Goal: Transaction & Acquisition: Purchase product/service

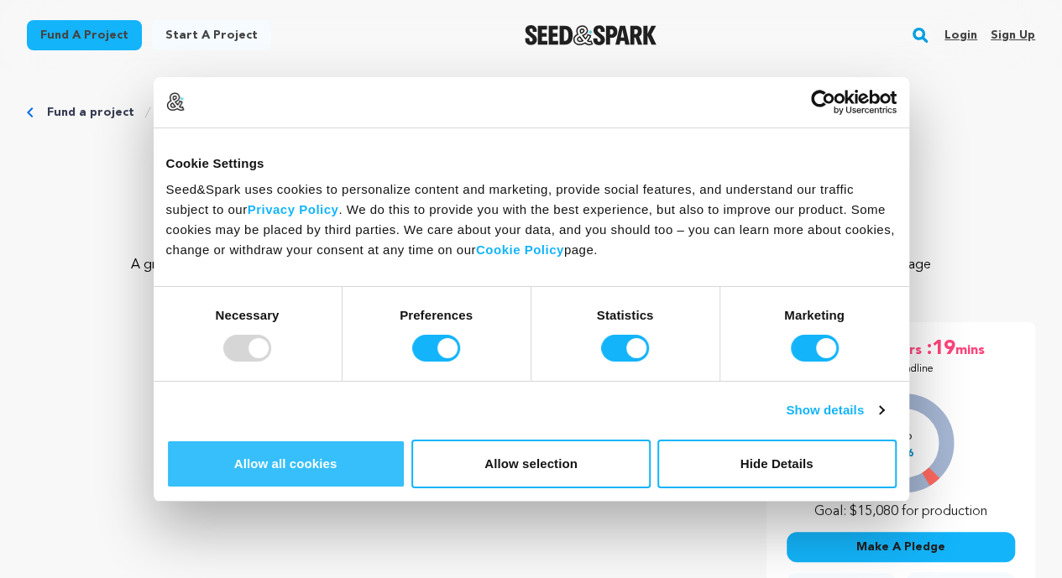
click at [405, 440] on button "Allow all cookies" at bounding box center [285, 464] width 239 height 49
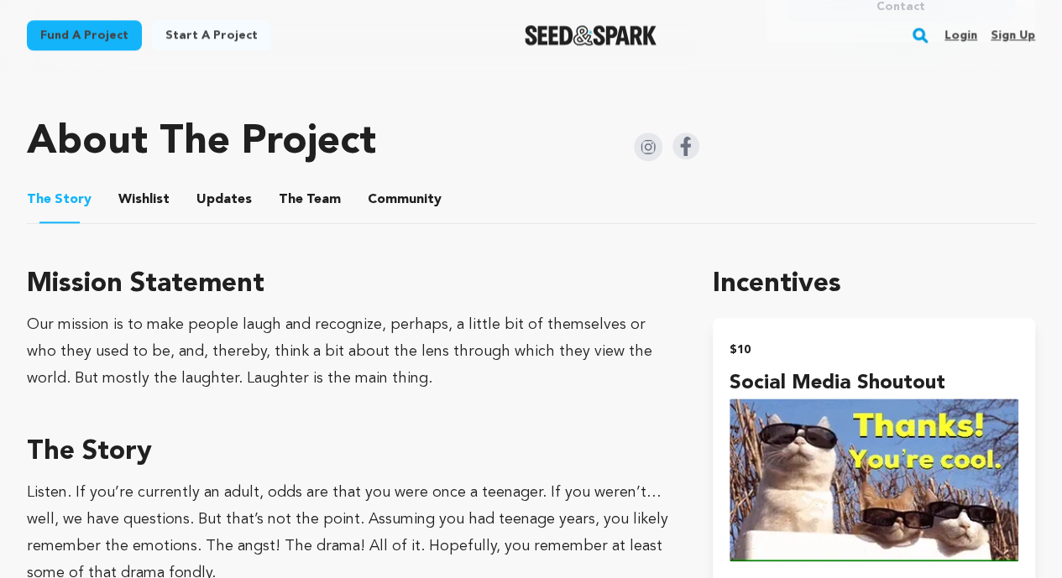
scroll to position [791, 0]
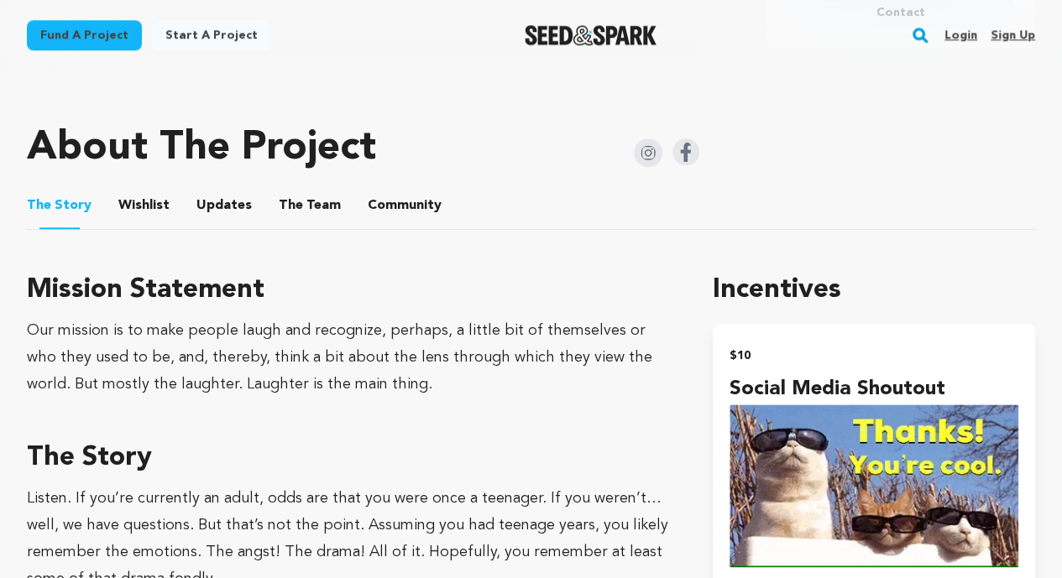
click at [350, 223] on ul "The Story The Story Wishlist Wishlist Updates Updates The Team The Team Communi…" at bounding box center [531, 206] width 1008 height 48
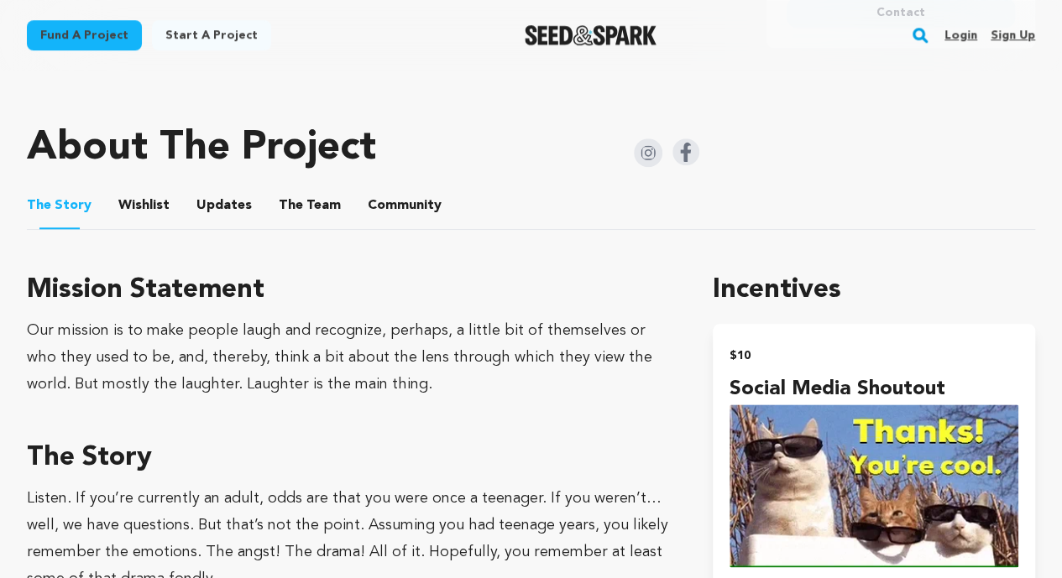
click at [385, 228] on button "Community" at bounding box center [404, 209] width 40 height 40
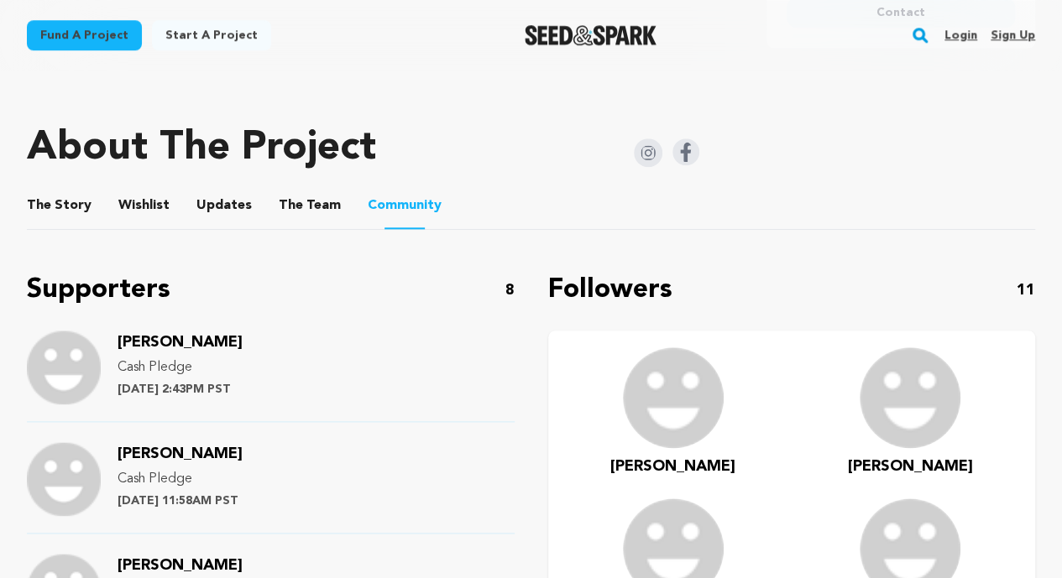
click at [369, 311] on div "Supporters 8" at bounding box center [271, 290] width 488 height 40
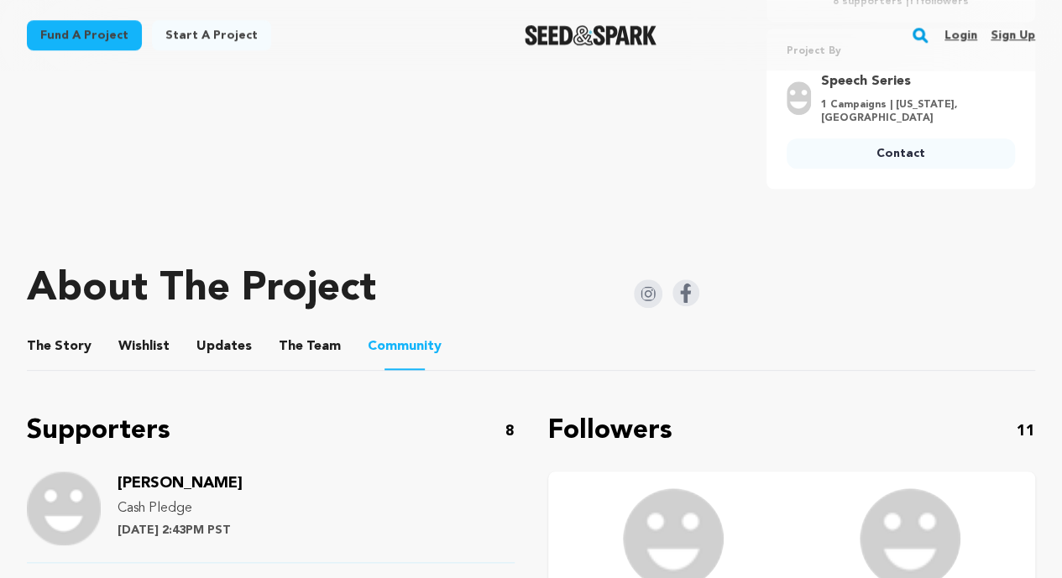
scroll to position [623, 0]
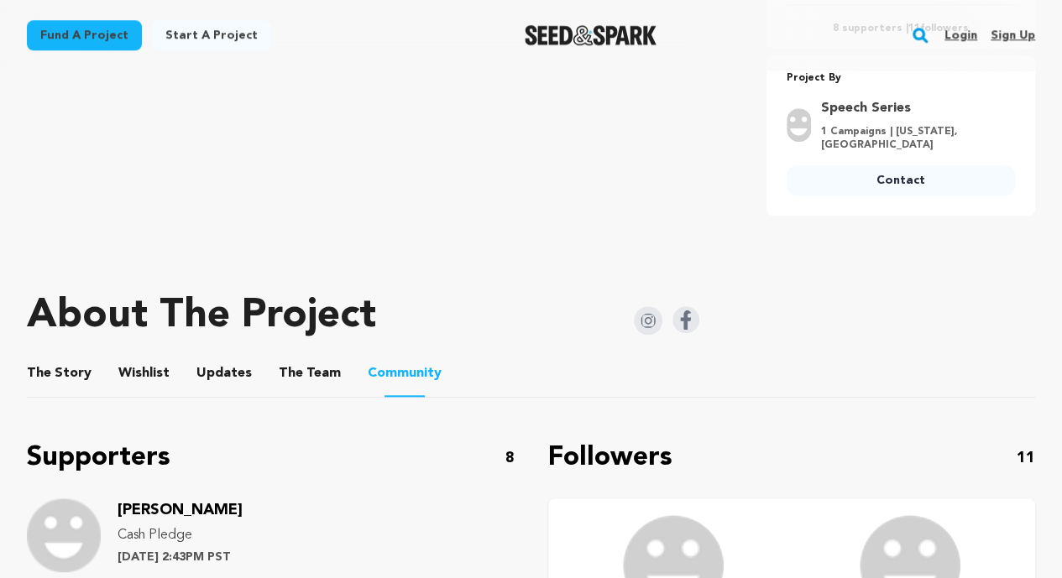
click at [290, 397] on button "The Team" at bounding box center [310, 377] width 40 height 40
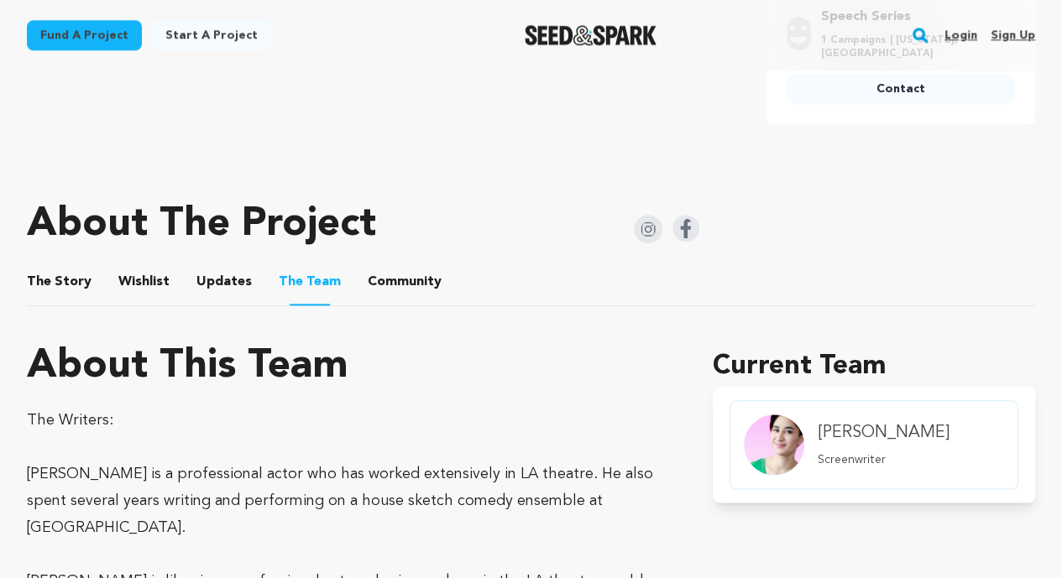
scroll to position [690, 0]
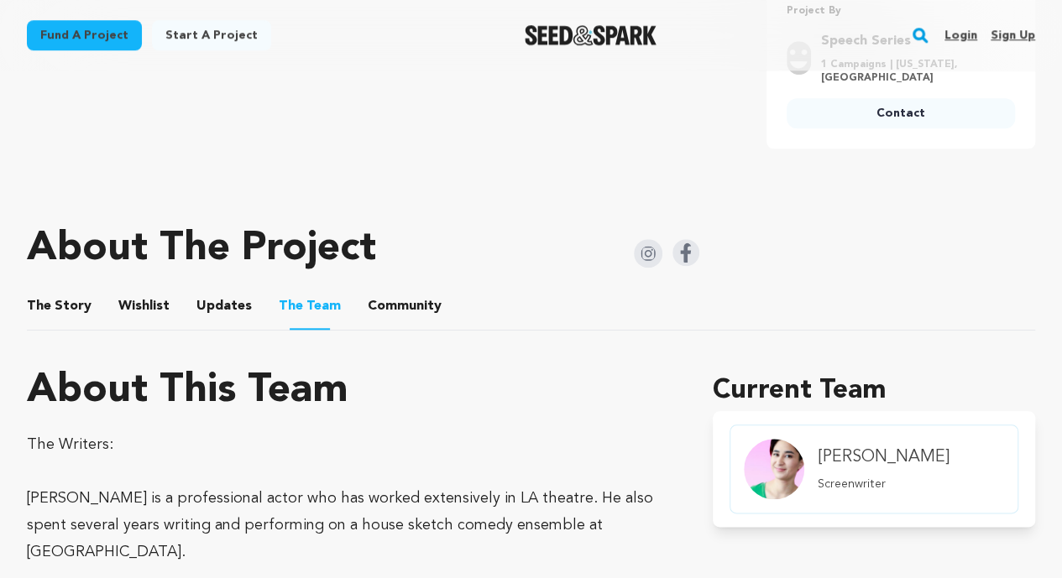
click at [188, 283] on div "About The Project" at bounding box center [363, 249] width 672 height 67
click at [204, 323] on button "Updates" at bounding box center [224, 310] width 40 height 40
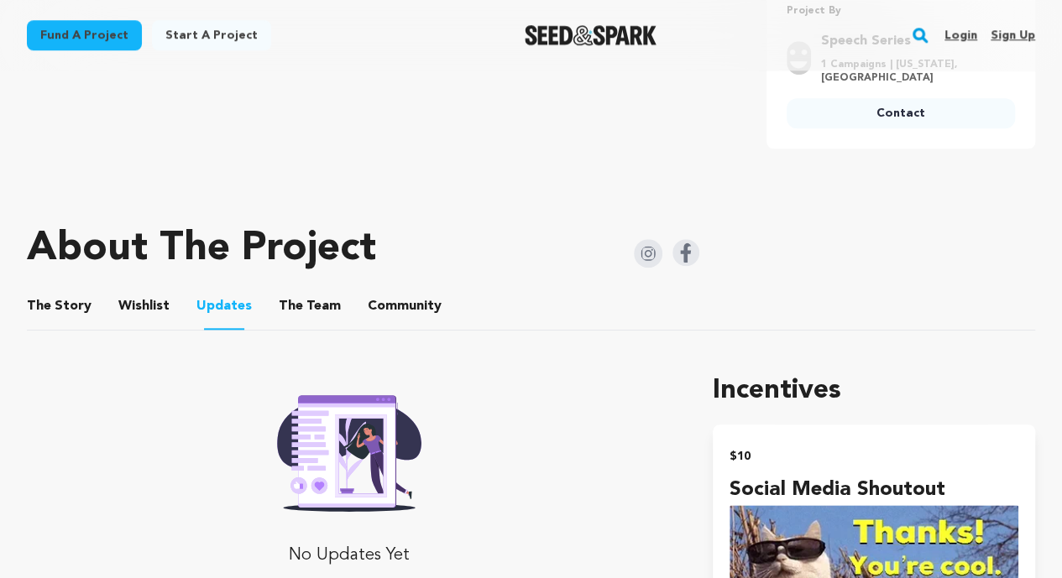
click at [148, 327] on button "Wishlist" at bounding box center [144, 310] width 40 height 40
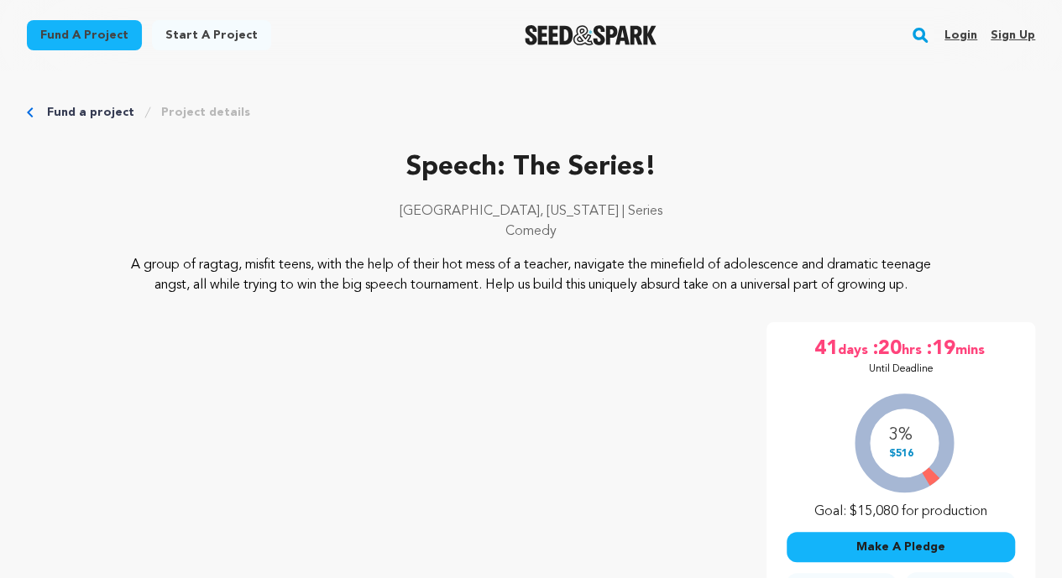
click at [32, 108] on icon "Breadcrumb" at bounding box center [30, 112] width 6 height 10
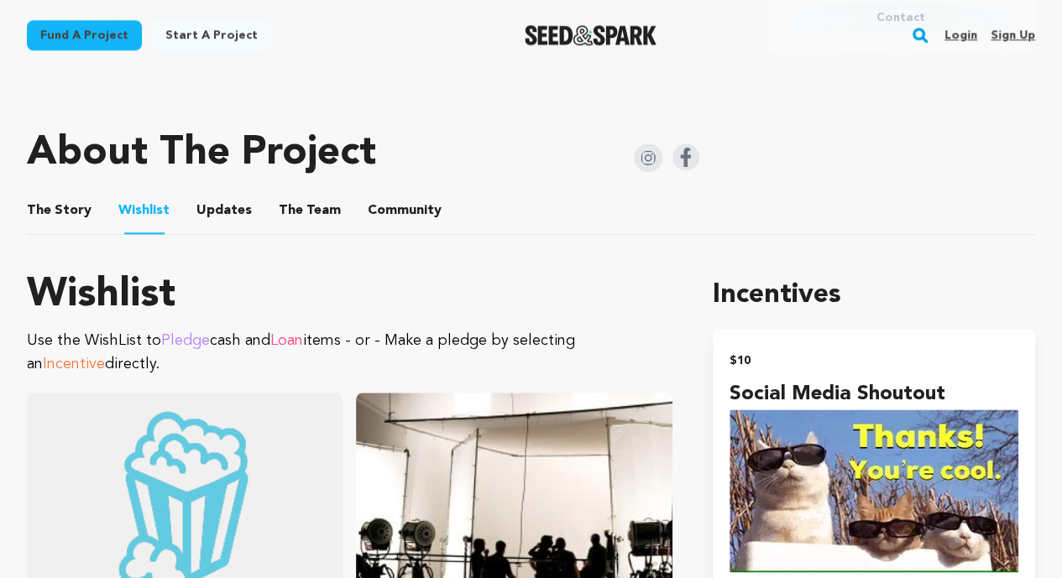
scroll to position [791, 0]
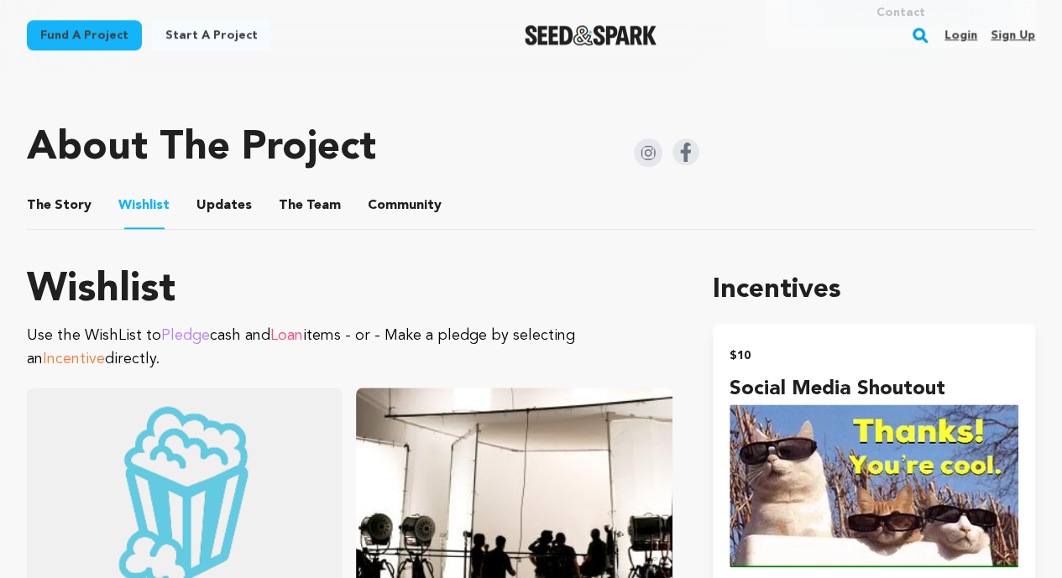
click at [69, 229] on button "The Story" at bounding box center [59, 209] width 40 height 40
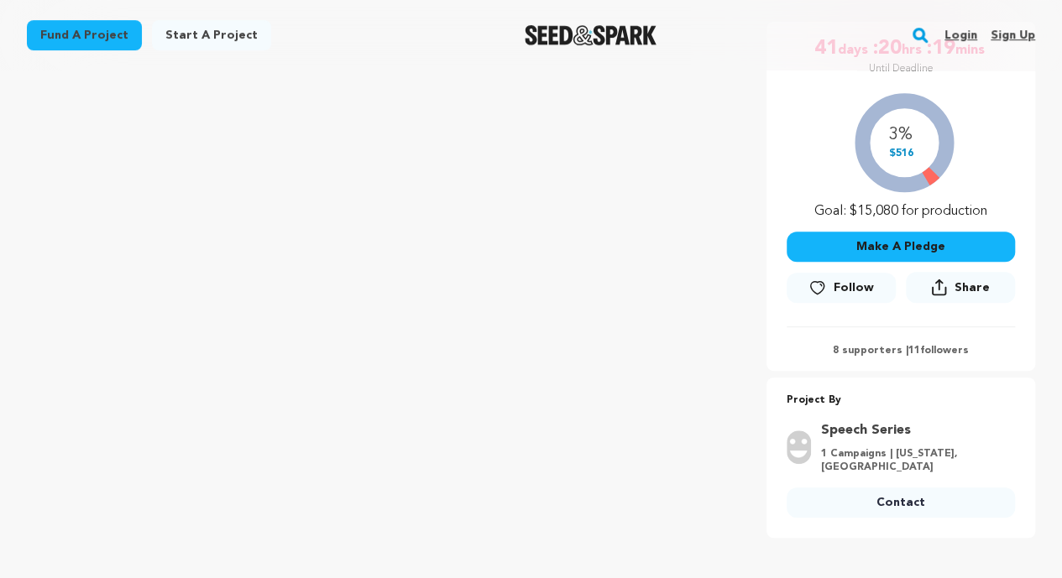
scroll to position [324, 0]
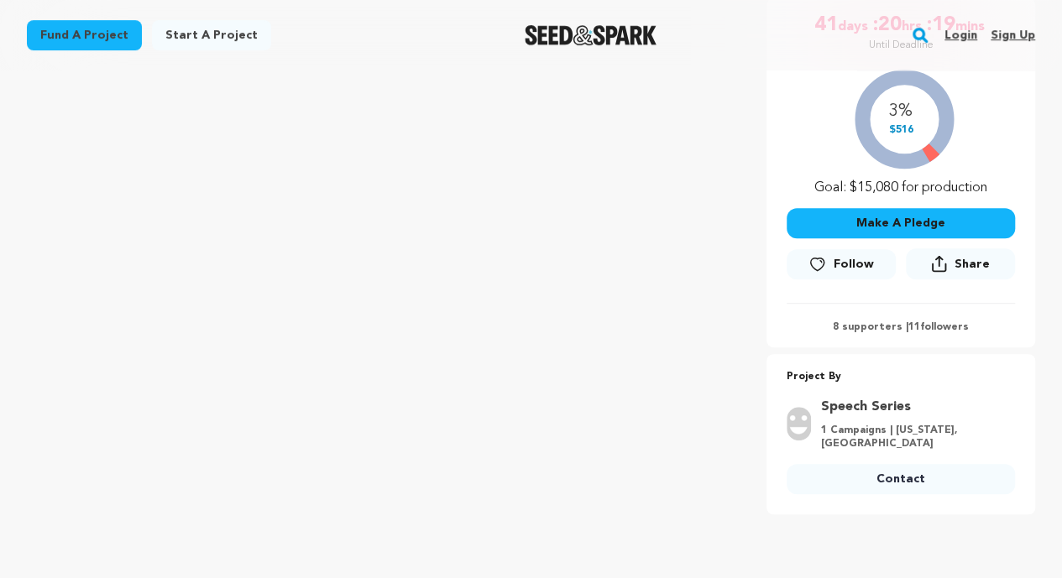
click at [954, 235] on button "Make A Pledge" at bounding box center [901, 223] width 228 height 30
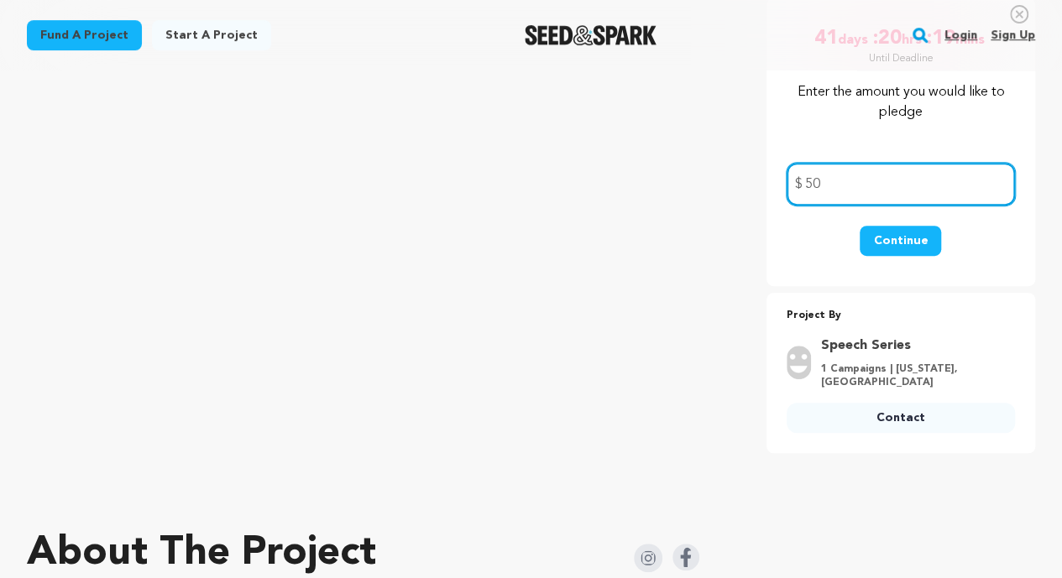
type input "50"
click at [915, 255] on button "Continue" at bounding box center [900, 241] width 81 height 30
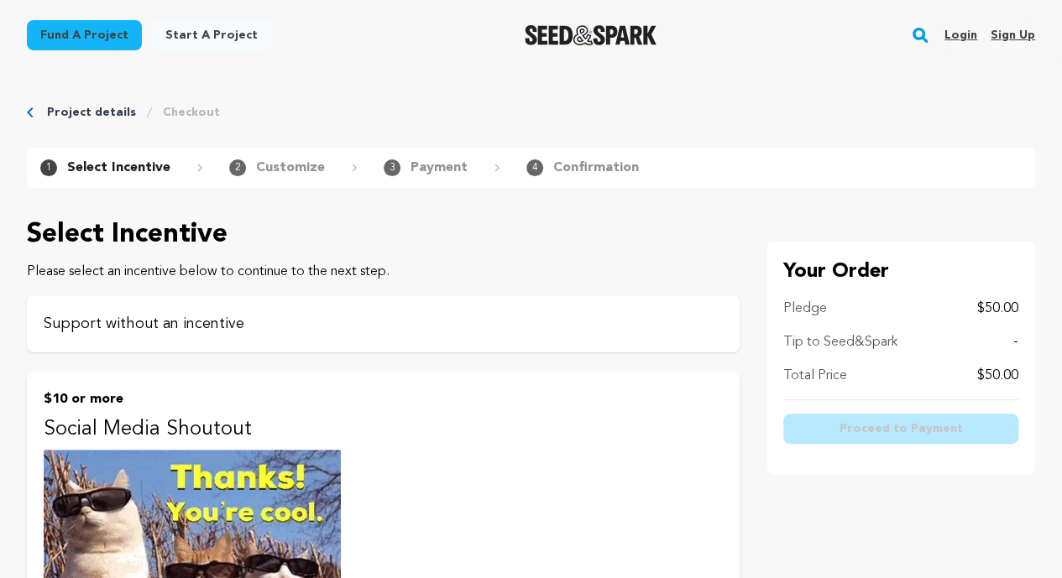
click at [231, 329] on p "Support without an incentive" at bounding box center [383, 324] width 679 height 24
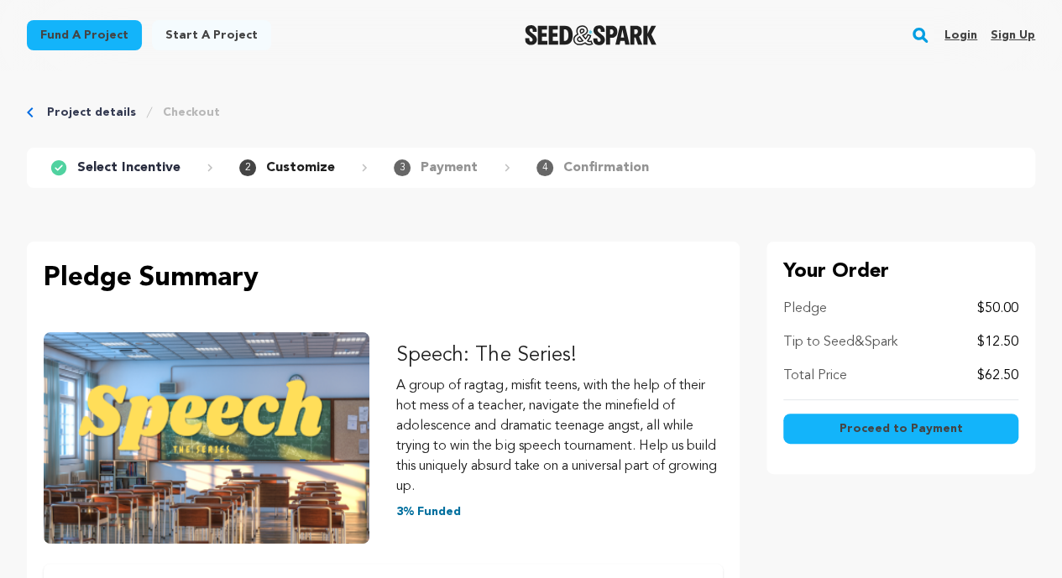
click at [807, 422] on button "Proceed to Payment" at bounding box center [900, 429] width 235 height 30
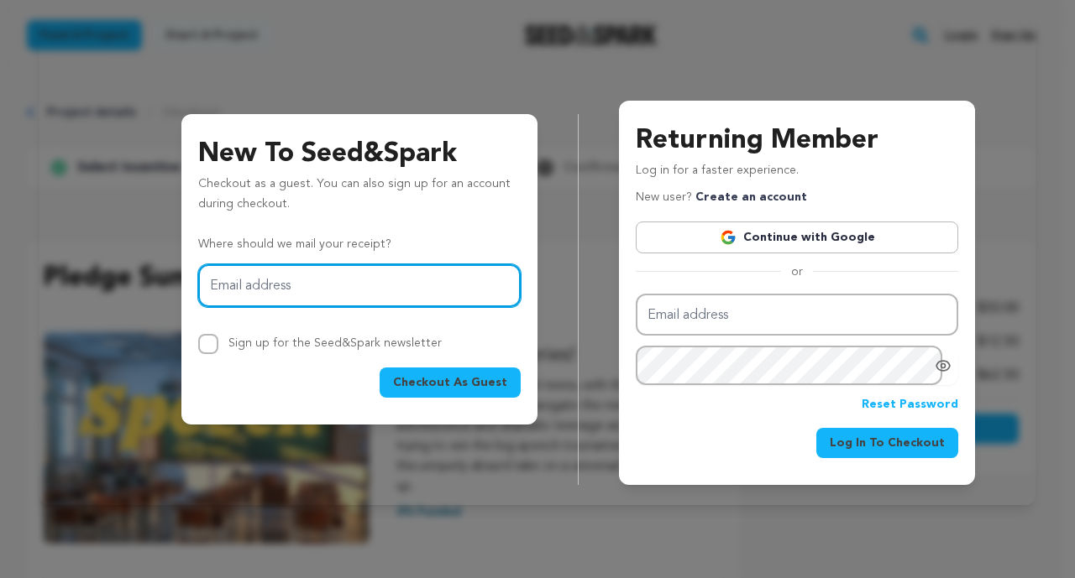
click at [453, 293] on input "Email address" at bounding box center [359, 285] width 322 height 43
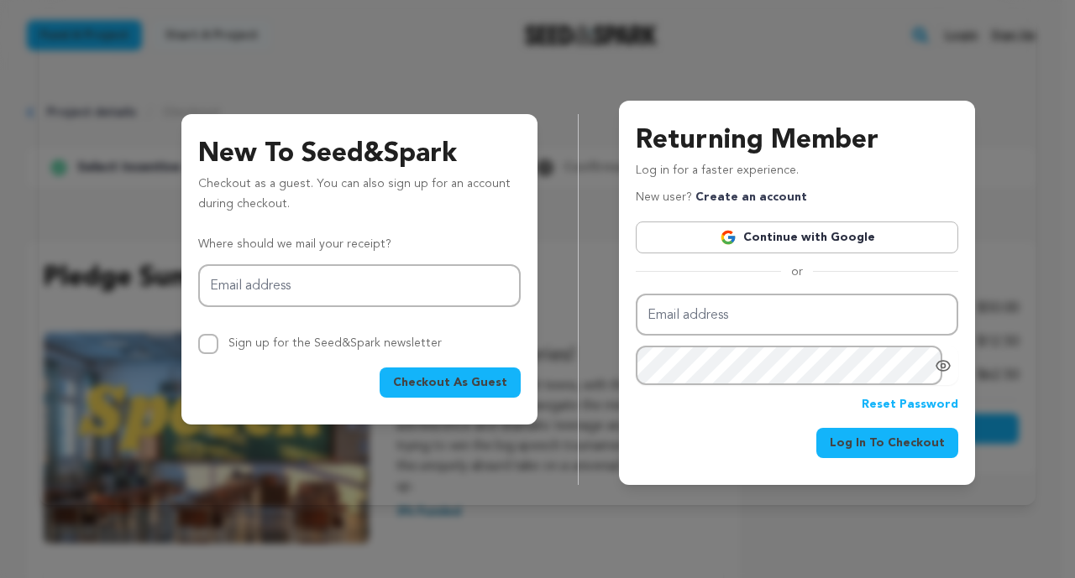
click at [442, 256] on div "Where should we mail your receipt? Email address Sign up for the Seed&Spark new…" at bounding box center [359, 295] width 322 height 120
click at [458, 381] on span "Checkout As Guest" at bounding box center [450, 382] width 114 height 17
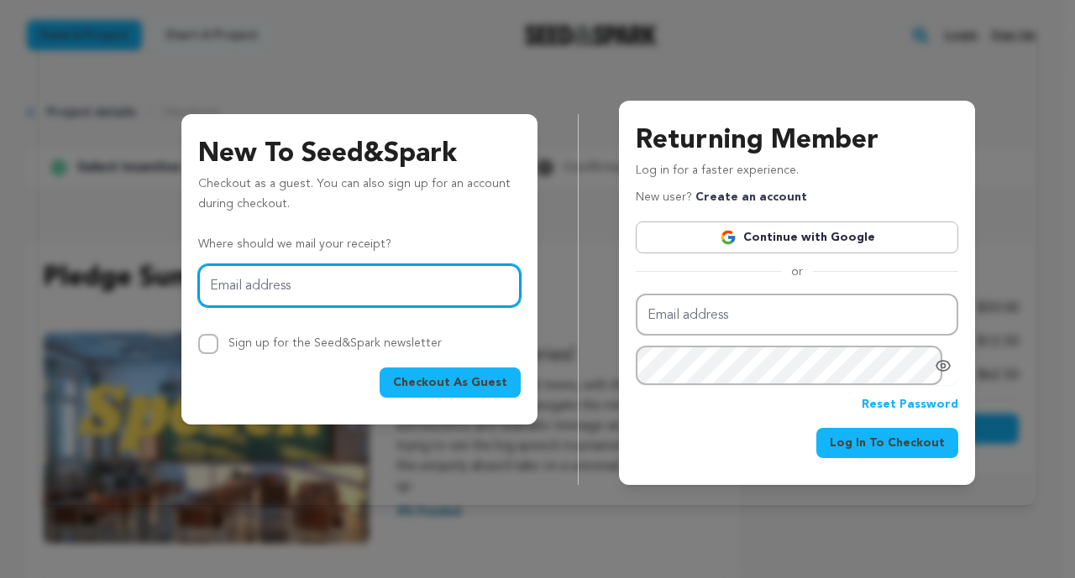
click at [379, 283] on input "Email address" at bounding box center [359, 285] width 322 height 43
type input "raybai@gmail.com"
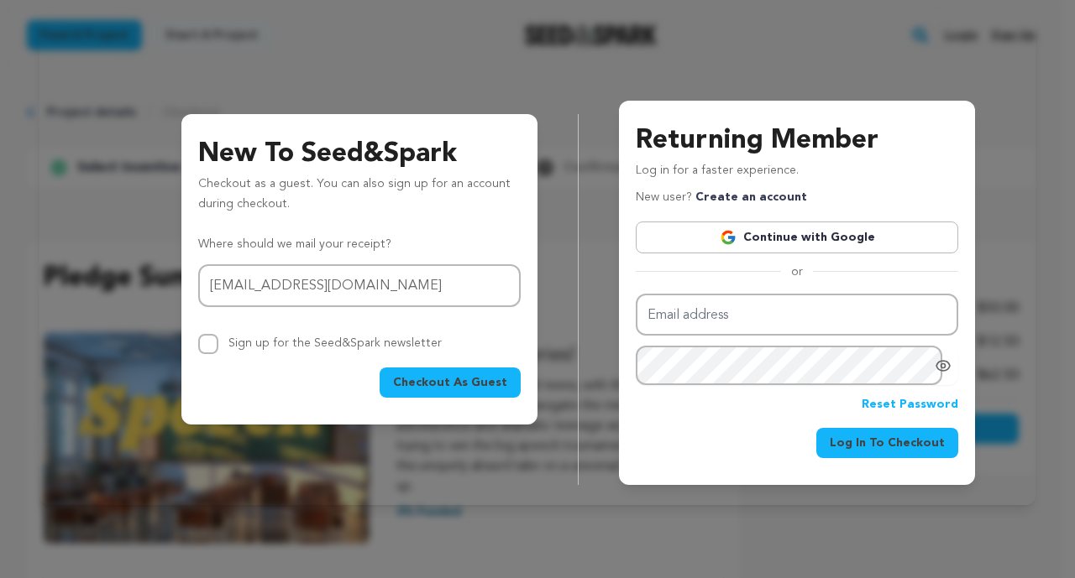
click at [455, 372] on button "Checkout As Guest" at bounding box center [449, 383] width 141 height 30
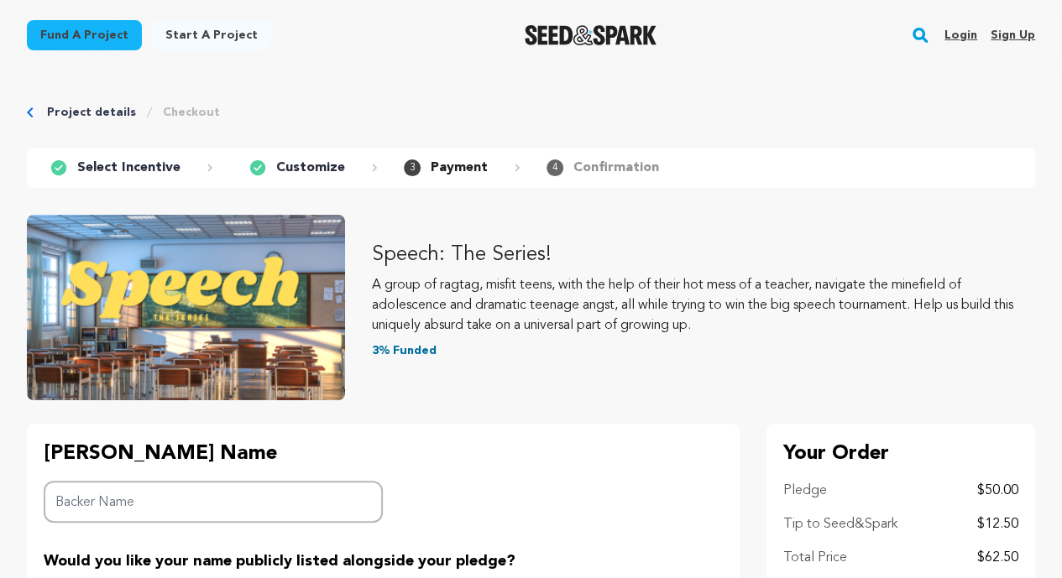
click at [507, 344] on p "3% Funded" at bounding box center [703, 351] width 663 height 17
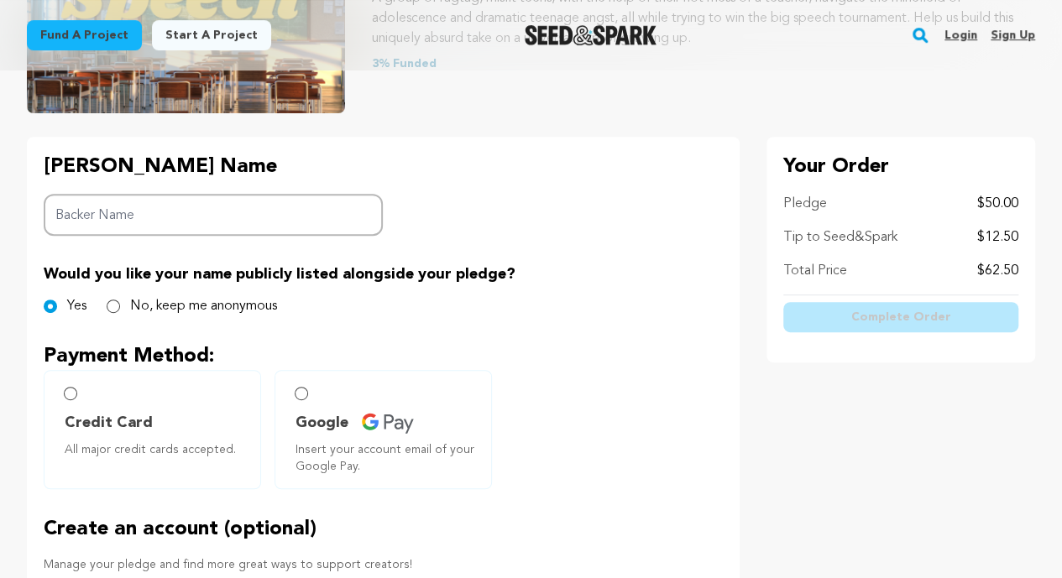
scroll to position [302, 0]
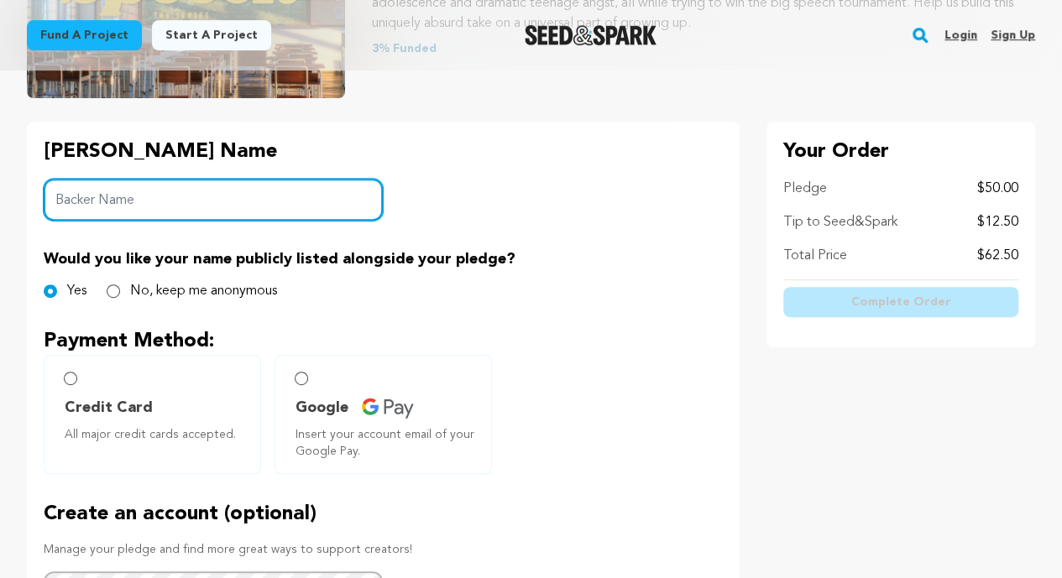
click at [189, 210] on input "Backer Name" at bounding box center [213, 200] width 339 height 43
type input "Ray Bai"
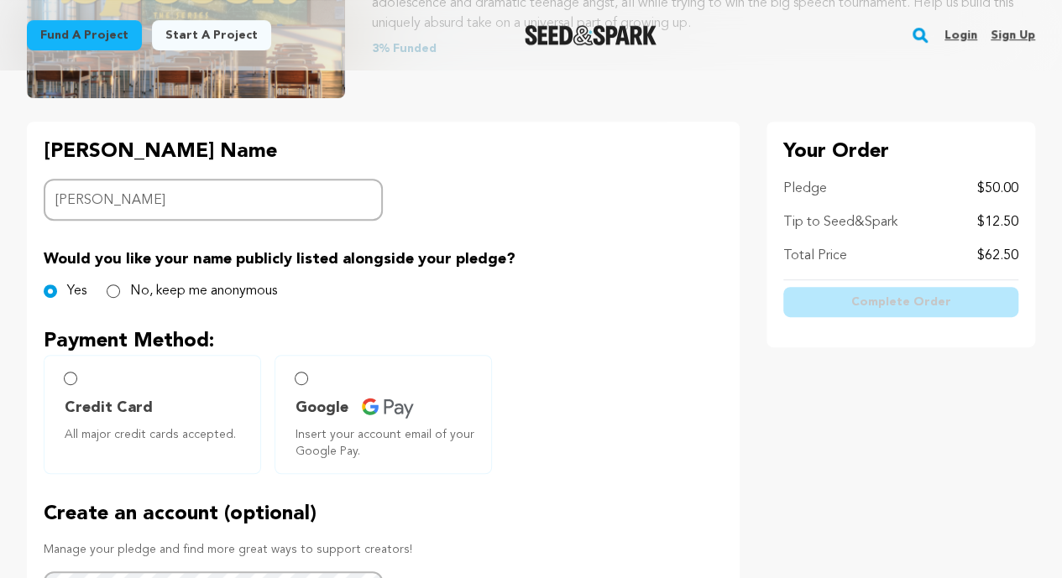
click at [180, 369] on label "Credit Card All major credit cards accepted." at bounding box center [152, 414] width 217 height 119
radio input "true"
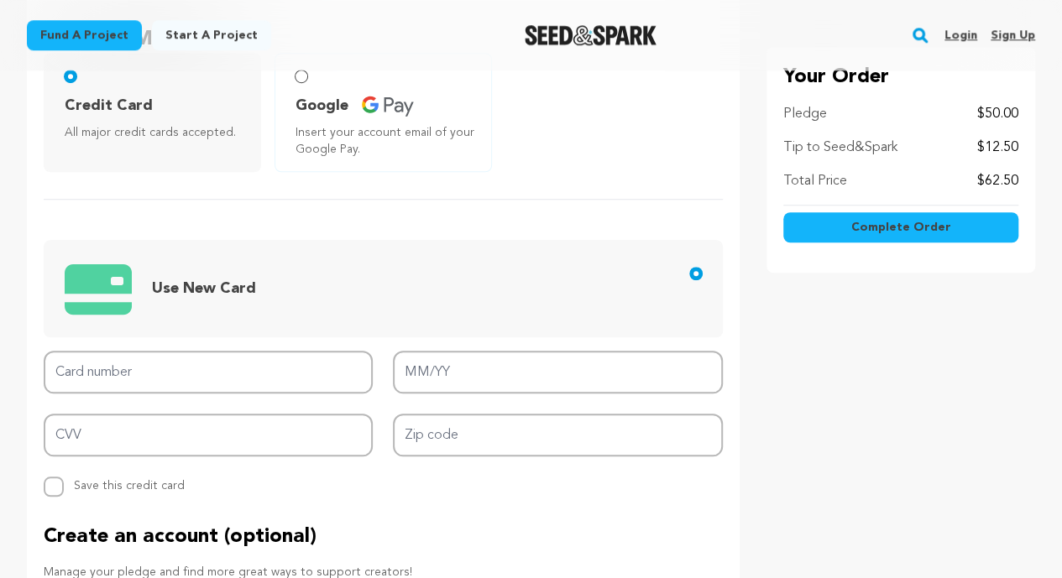
scroll to position [643, 0]
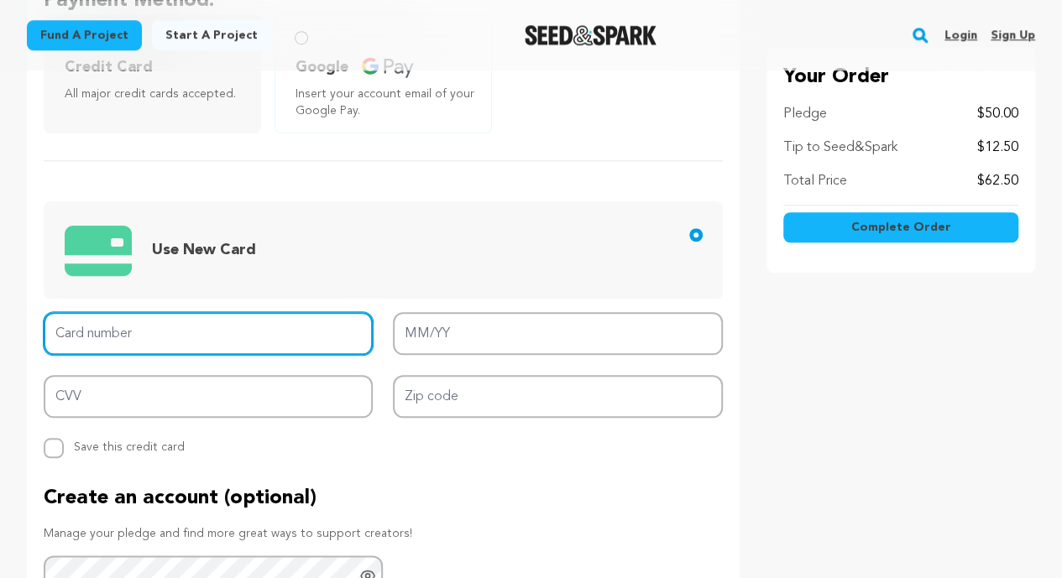
click at [304, 341] on input "Card number" at bounding box center [208, 333] width 329 height 43
type input "4147 2024 2630 1063"
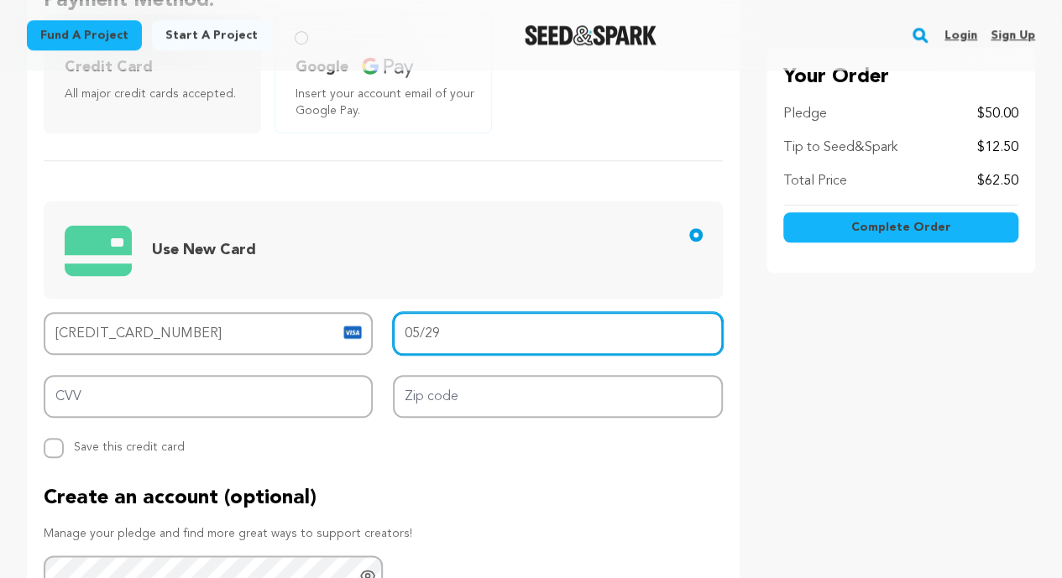
type input "05/29"
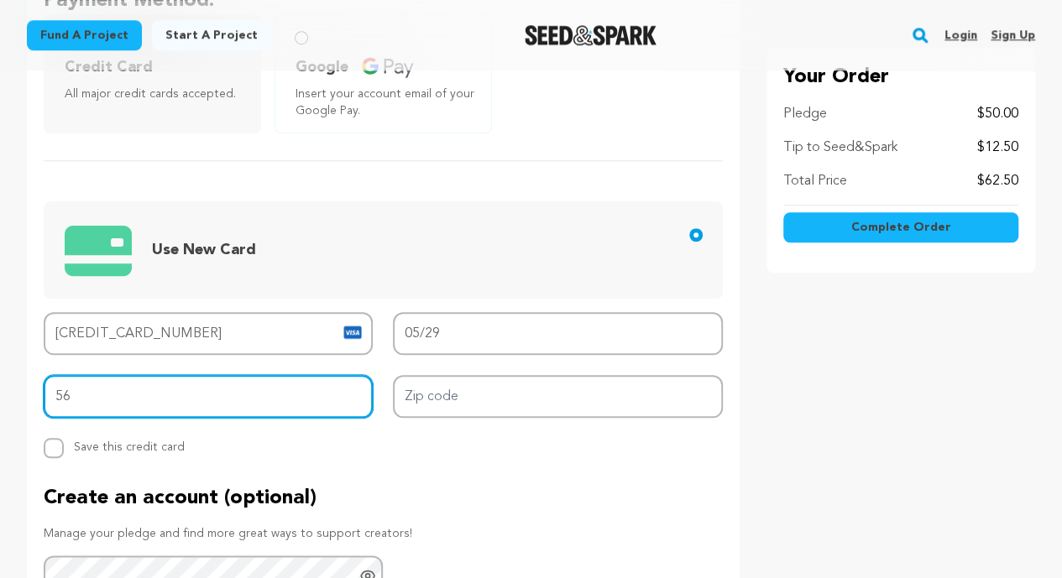
type input "5"
type input "616"
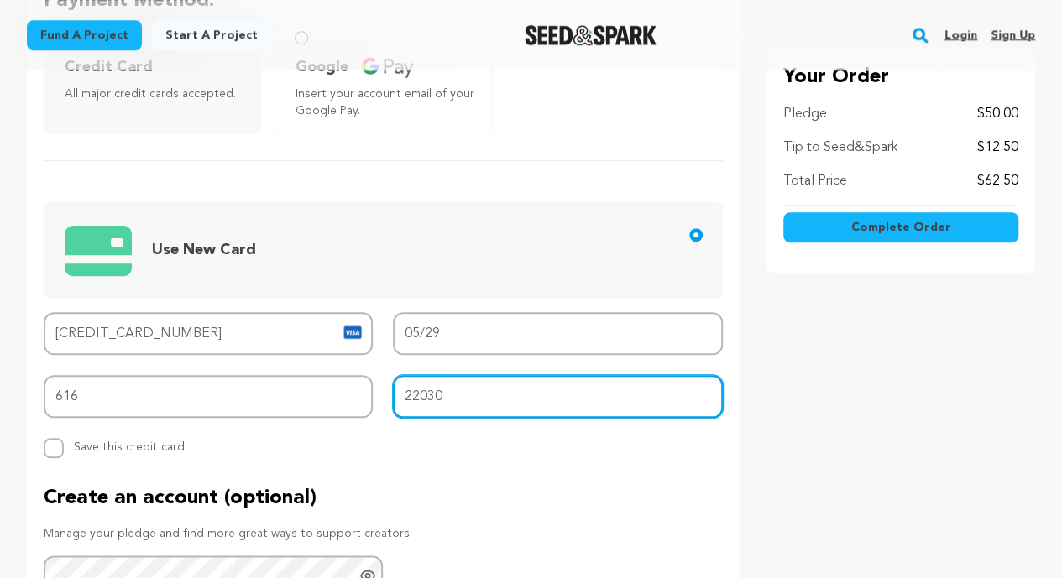
type input "22030"
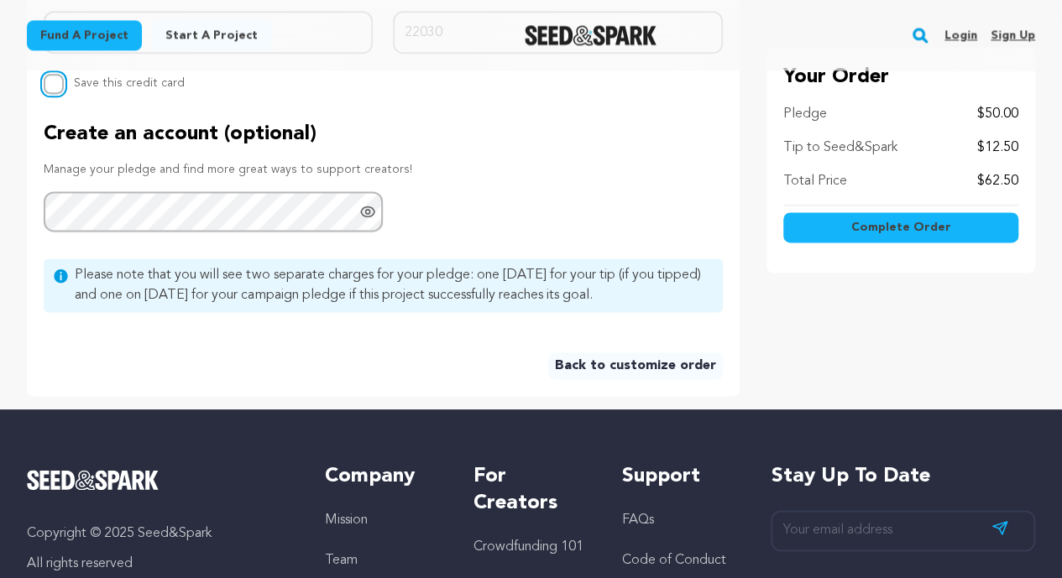
scroll to position [1002, 0]
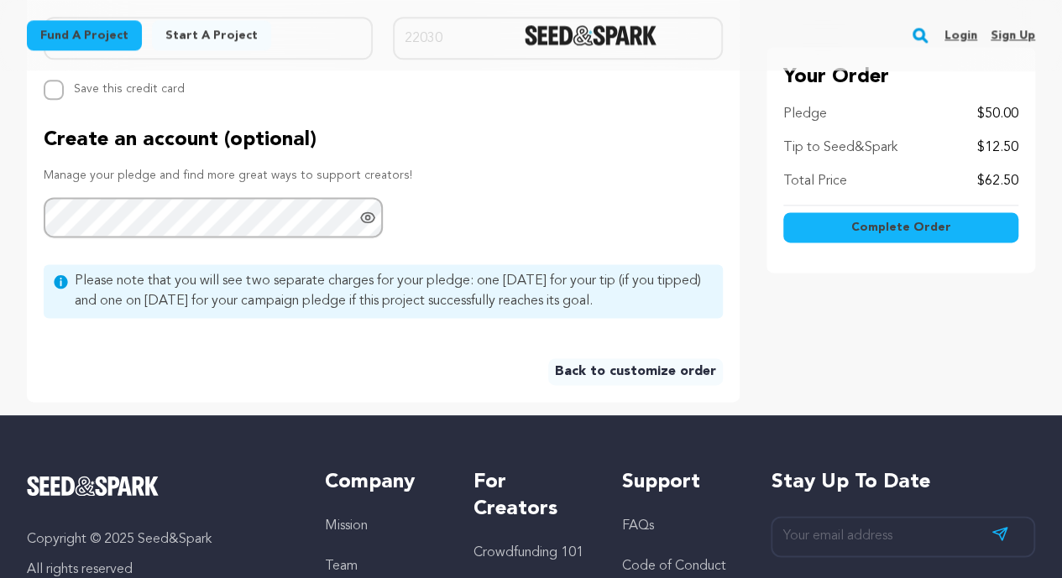
click at [959, 238] on button "Complete Order" at bounding box center [900, 227] width 235 height 30
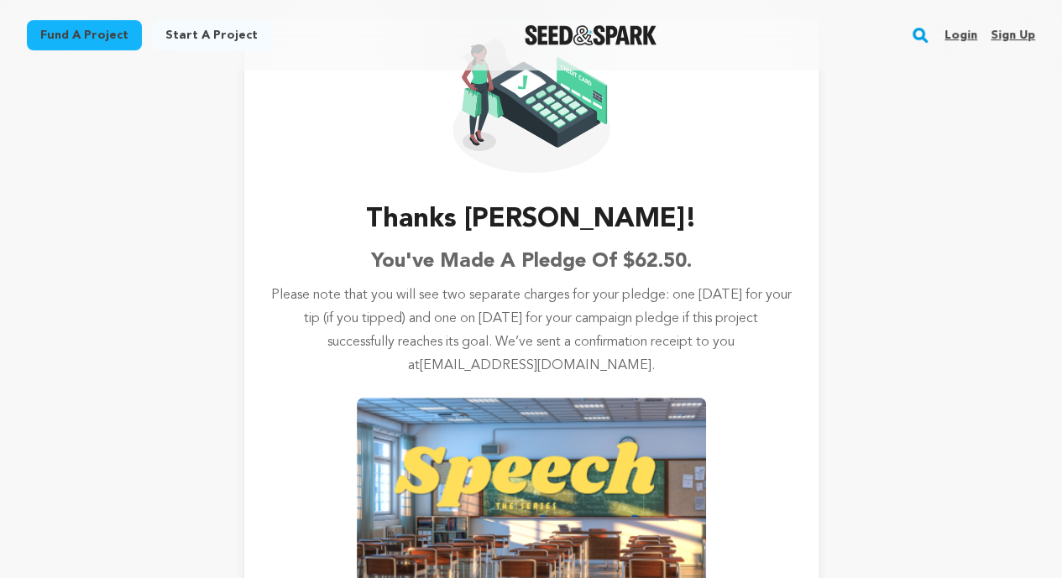
scroll to position [134, 0]
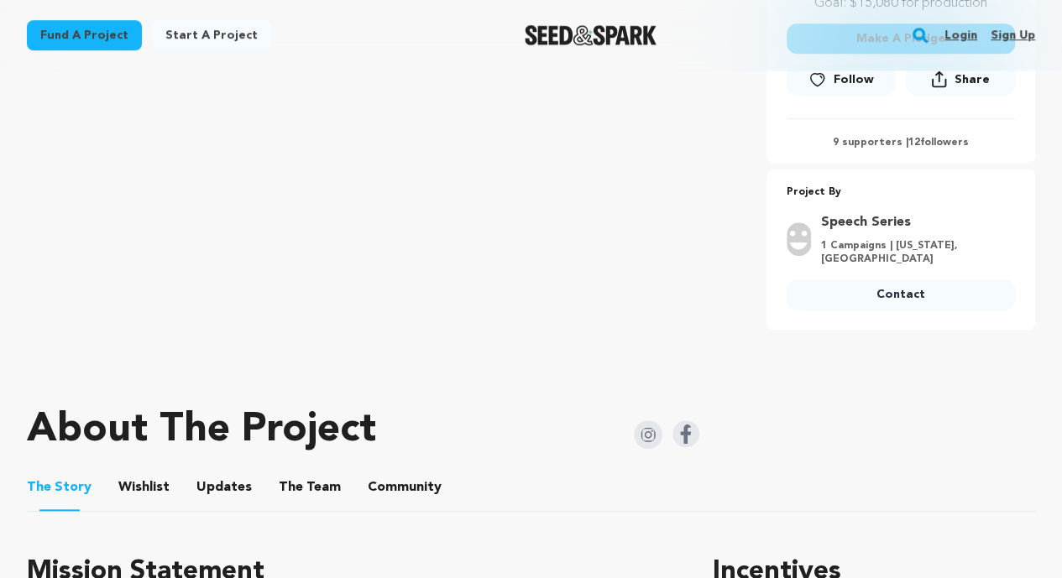
scroll to position [491, 0]
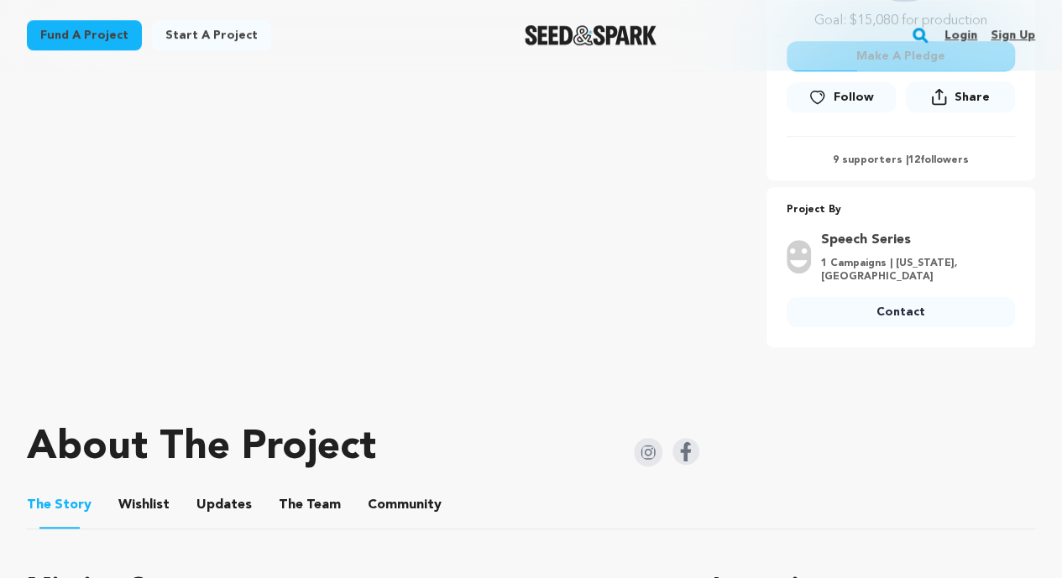
click at [885, 167] on p "9 supporters | 12 followers" at bounding box center [901, 160] width 228 height 13
drag, startPoint x: 1059, startPoint y: 70, endPoint x: 1073, endPoint y: 14, distance: 57.0
